Goal: Transaction & Acquisition: Purchase product/service

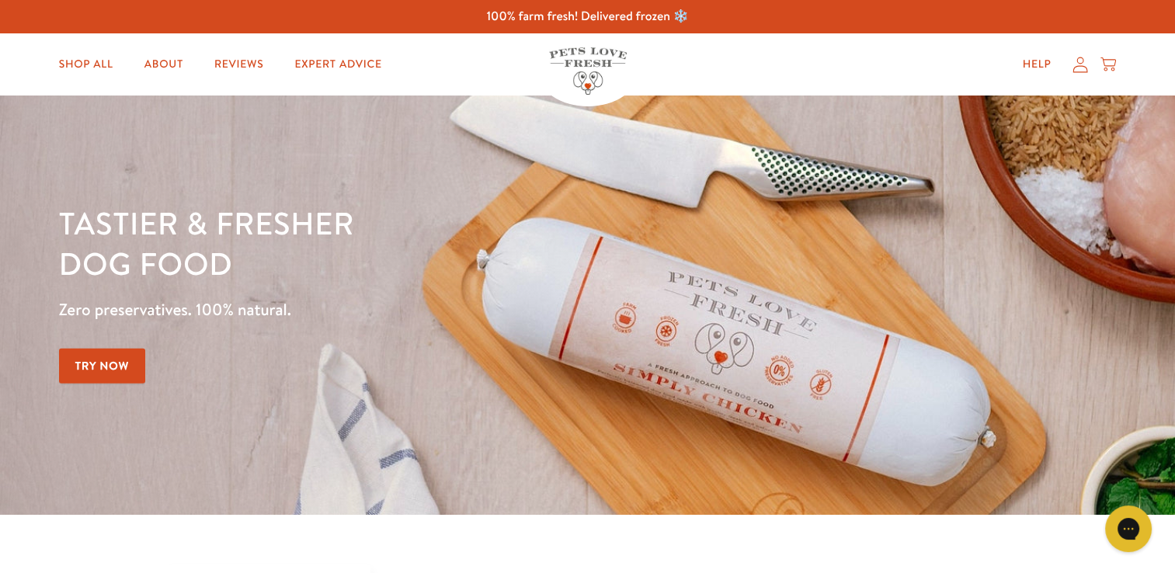
click at [98, 359] on link "Try Now" at bounding box center [102, 366] width 87 height 35
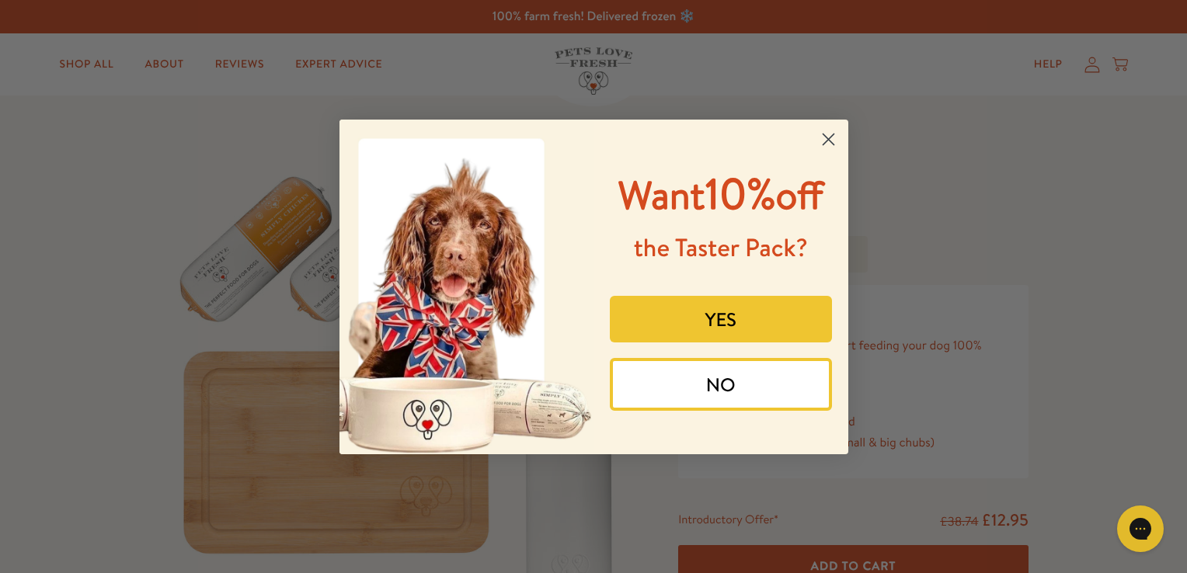
click at [743, 315] on button "YES" at bounding box center [721, 319] width 222 height 47
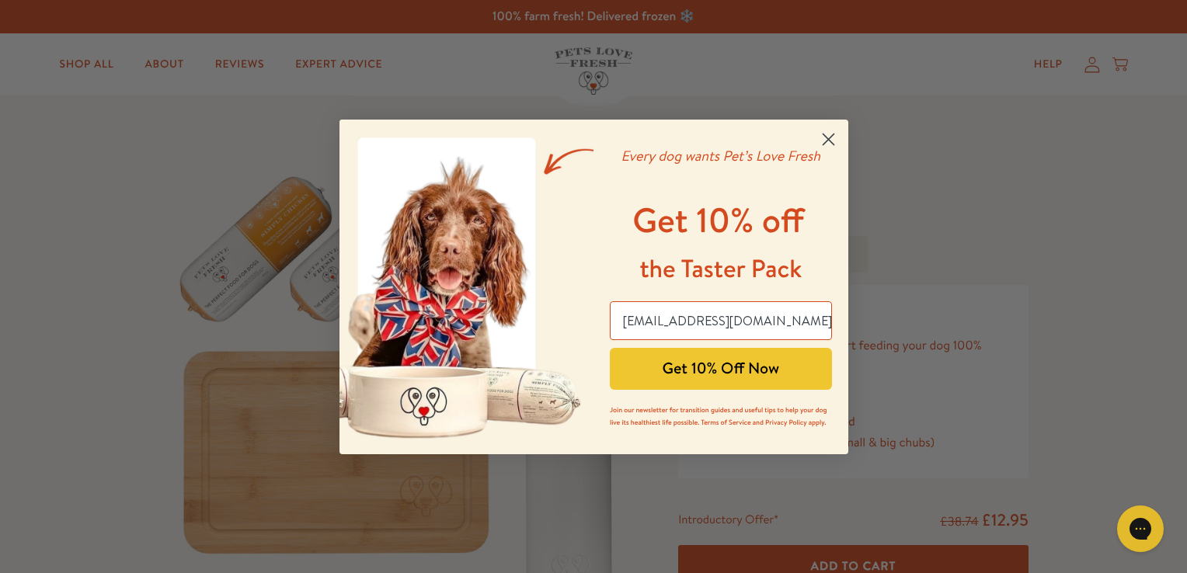
type input "sjthedeli@gmail.com"
click at [750, 371] on button "Get 10% Off Now" at bounding box center [721, 369] width 222 height 42
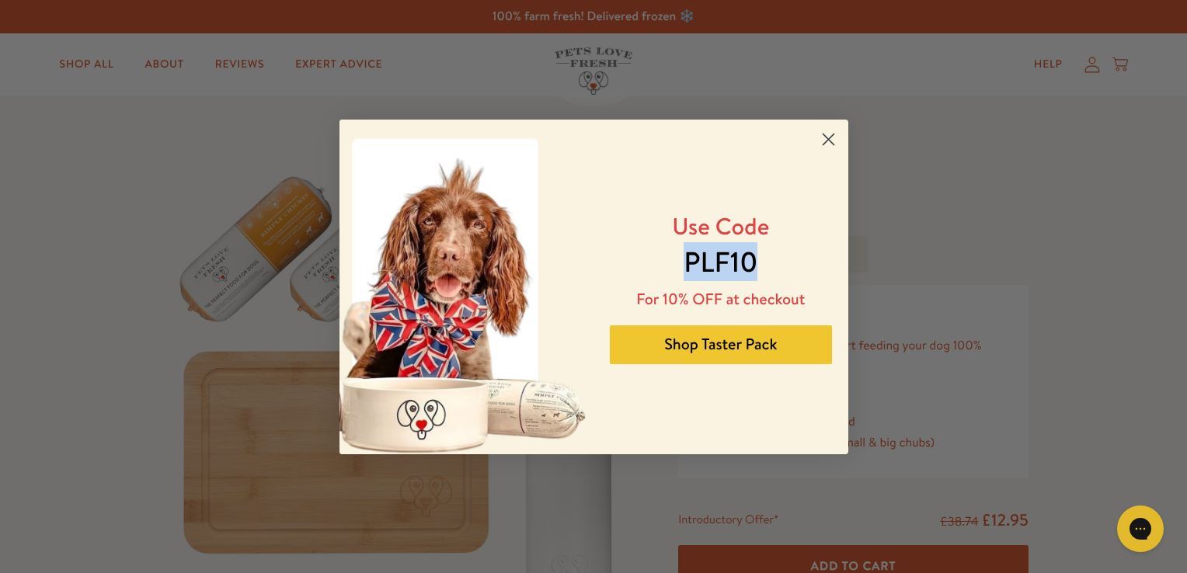
drag, startPoint x: 758, startPoint y: 259, endPoint x: 687, endPoint y: 267, distance: 71.9
click at [687, 267] on p "PLF10" at bounding box center [721, 261] width 200 height 39
copy span "PLF10"
click at [753, 342] on button "Shop Taster Pack" at bounding box center [721, 345] width 222 height 39
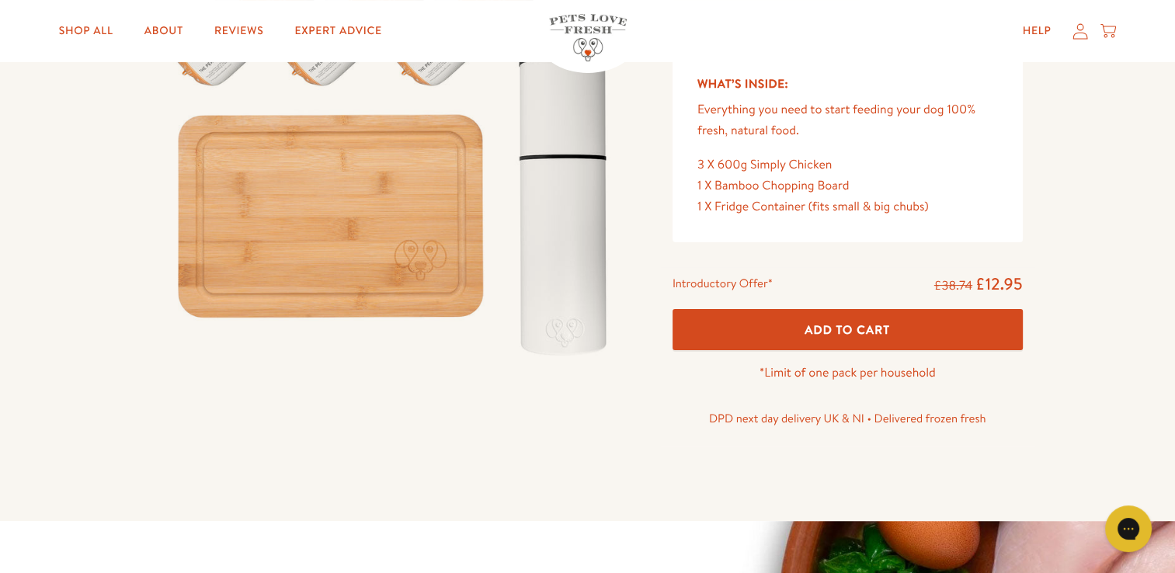
scroll to position [268, 0]
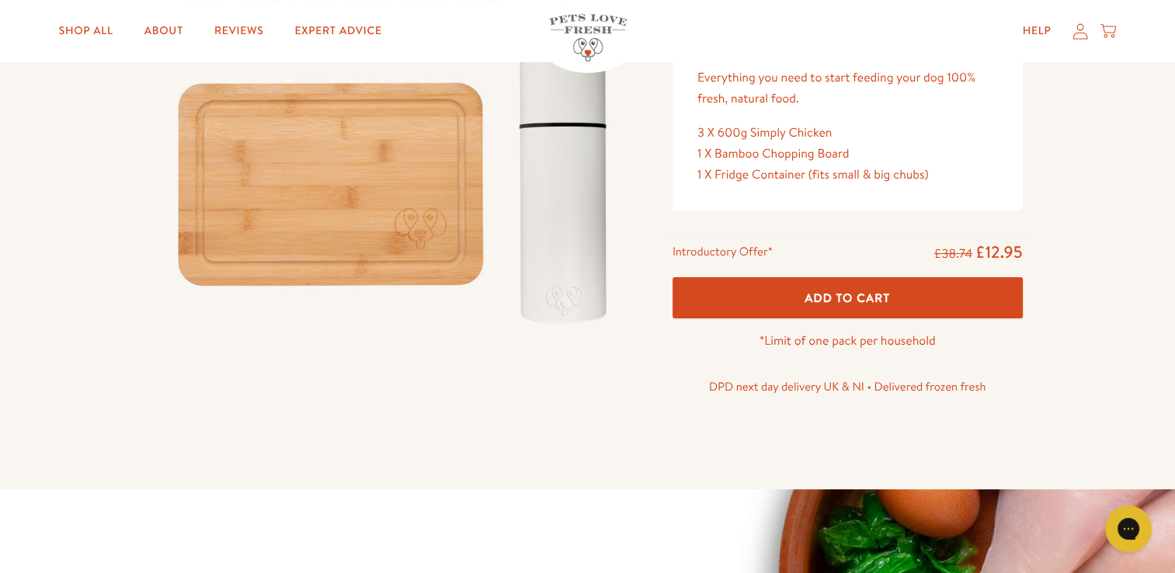
click at [876, 306] on button "Add To Cart" at bounding box center [848, 297] width 350 height 41
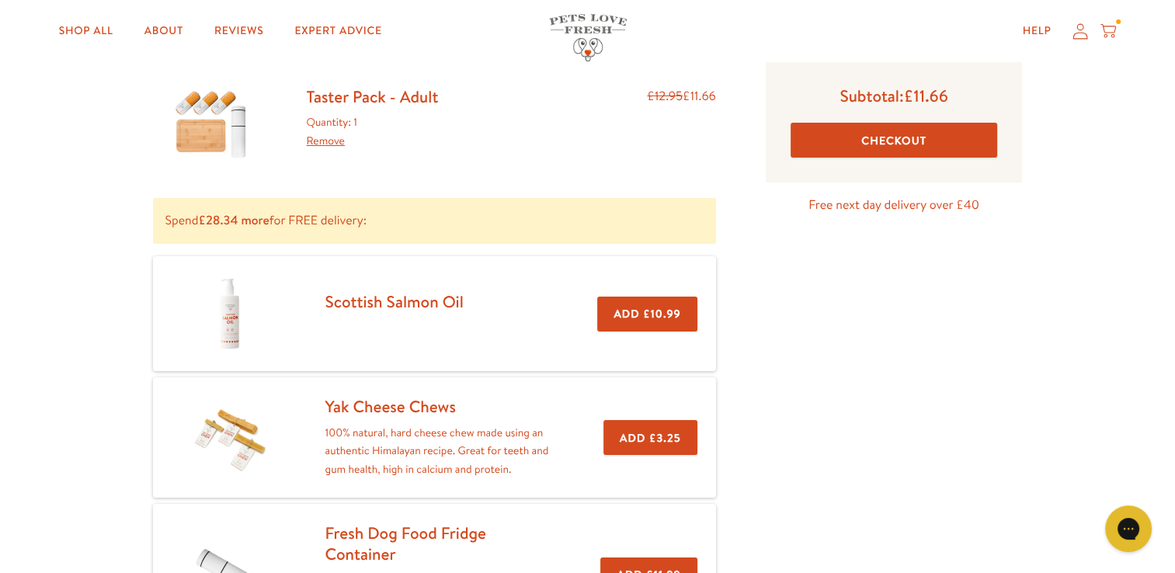
scroll to position [118, 0]
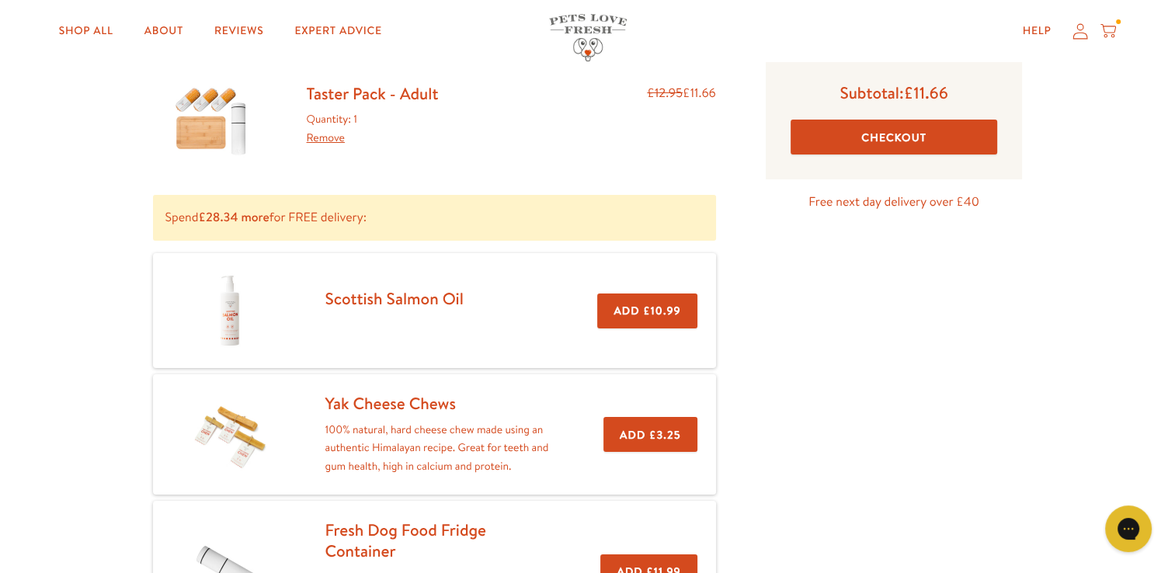
click at [889, 135] on button "Checkout" at bounding box center [894, 137] width 207 height 35
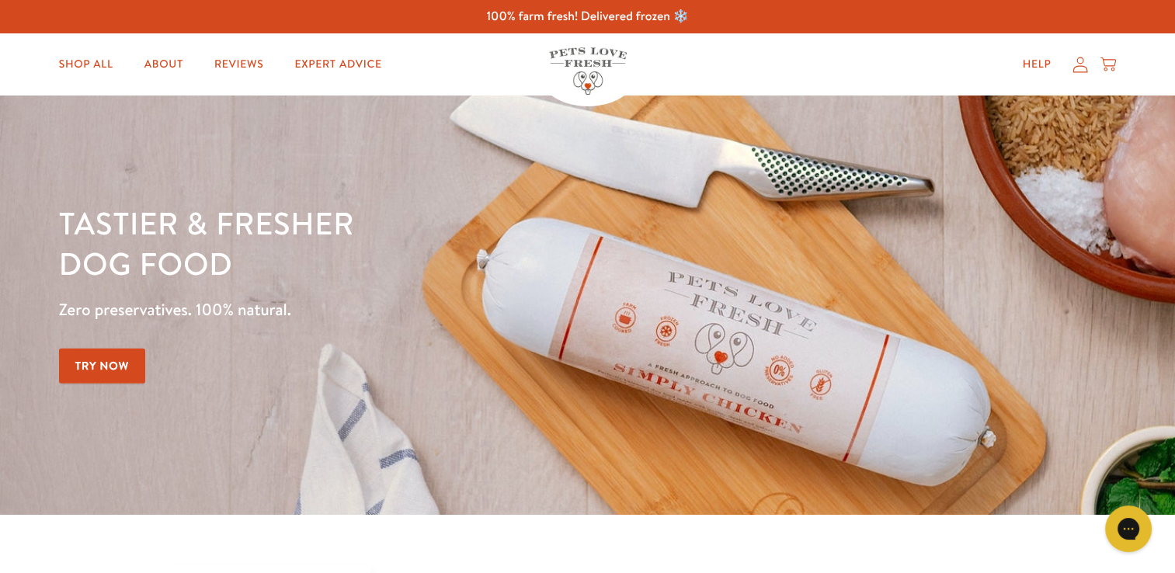
click at [127, 364] on link "Try Now" at bounding box center [102, 366] width 87 height 35
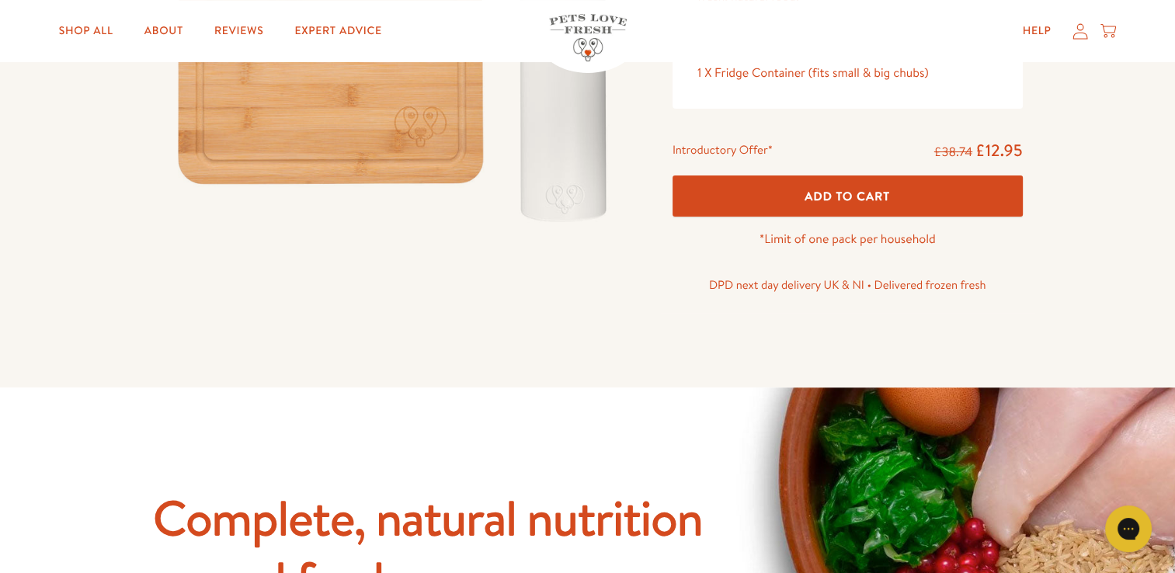
scroll to position [350, 0]
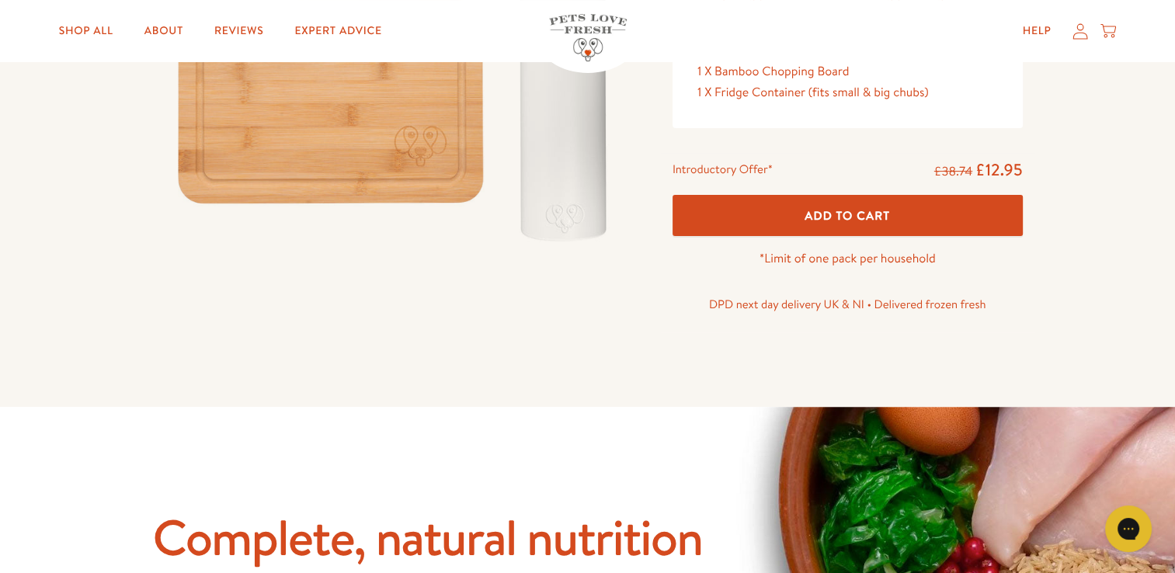
click at [777, 210] on button "Add To Cart" at bounding box center [848, 215] width 350 height 41
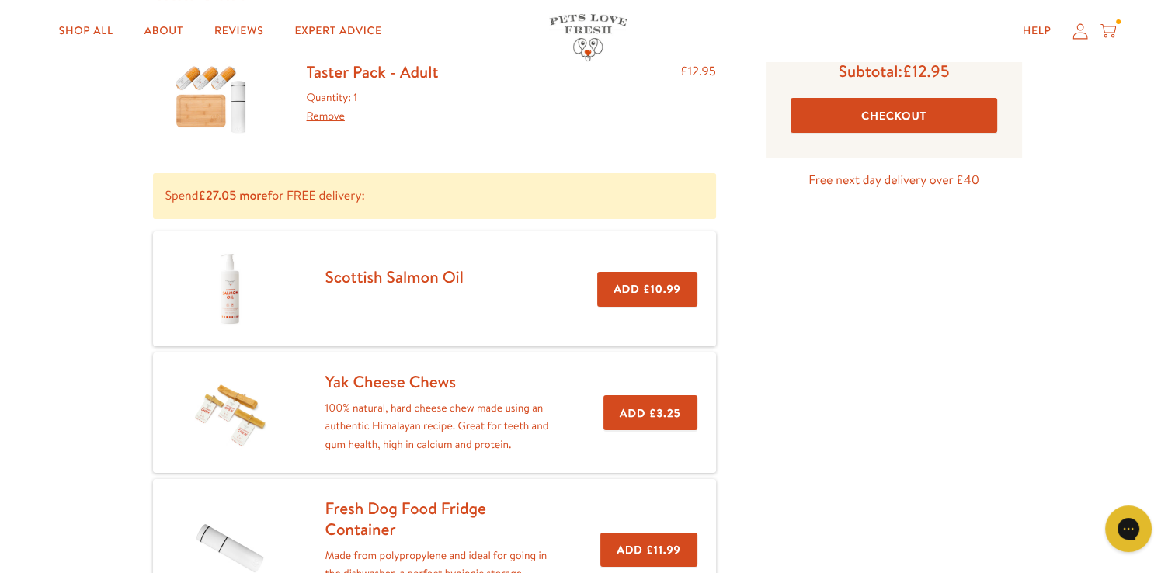
scroll to position [129, 0]
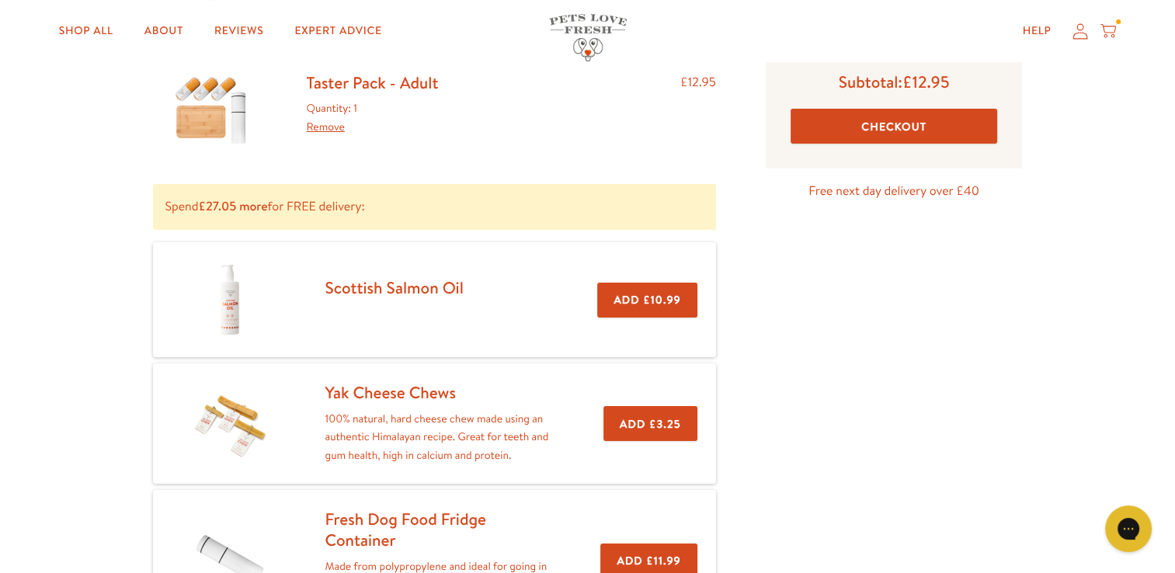
click at [907, 120] on button "Checkout" at bounding box center [894, 126] width 207 height 35
